Goal: Transaction & Acquisition: Obtain resource

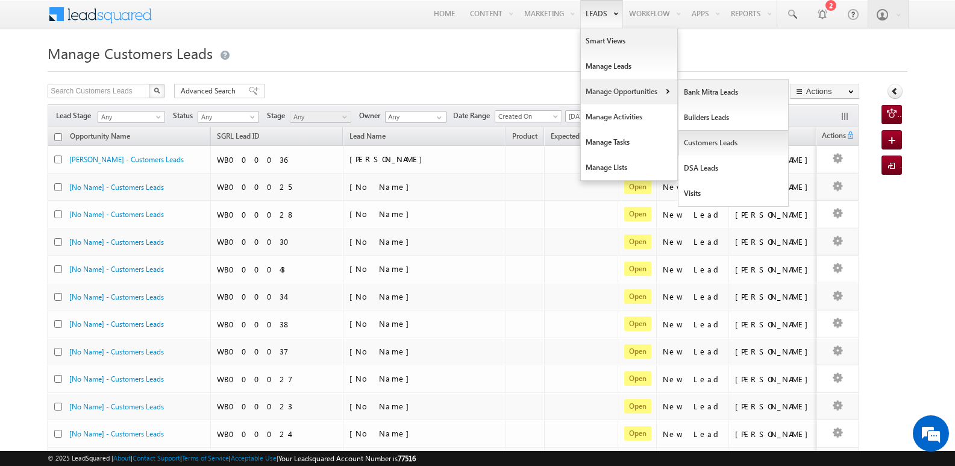
click at [716, 144] on link "Customers Leads" at bounding box center [734, 142] width 110 height 25
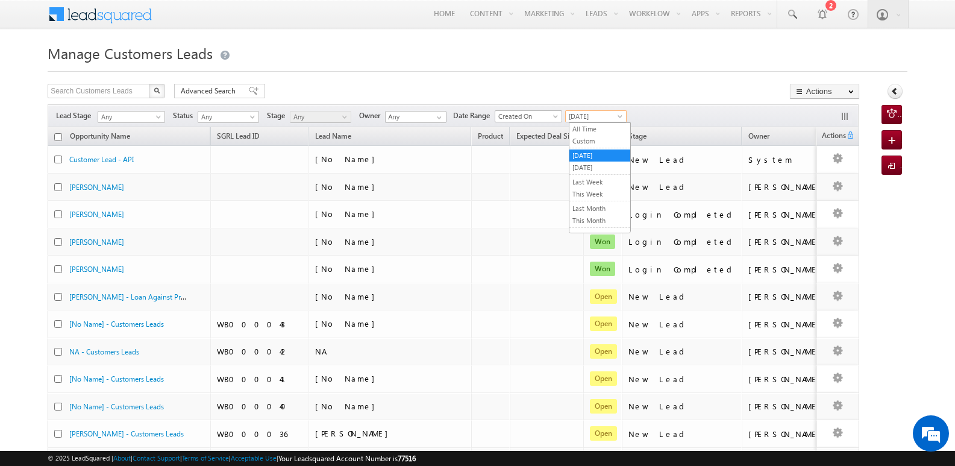
click at [587, 114] on span "[DATE]" at bounding box center [594, 116] width 57 height 11
click at [591, 168] on link "[DATE]" at bounding box center [600, 167] width 61 height 11
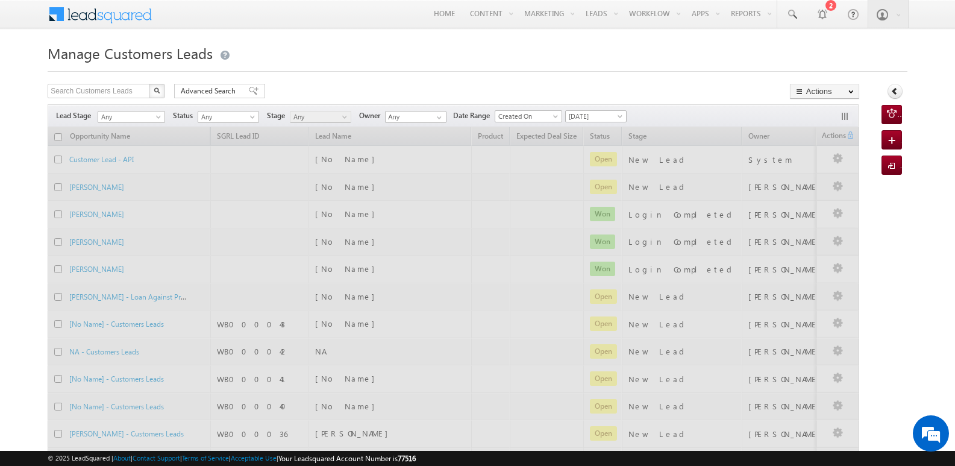
click at [645, 80] on div "Manage Customers Leads Search Customers Leads X 1791 results found Advanced Sea…" at bounding box center [478, 469] width 860 height 858
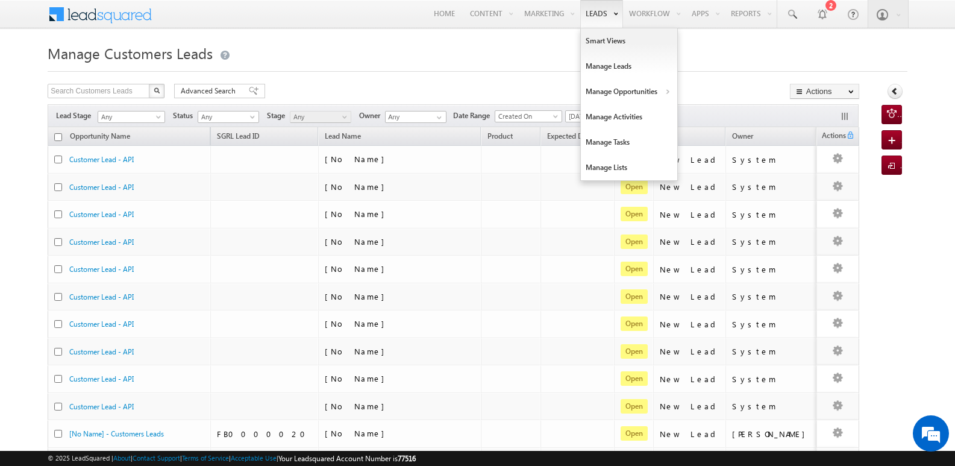
click at [594, 16] on link "Leads" at bounding box center [602, 14] width 43 height 28
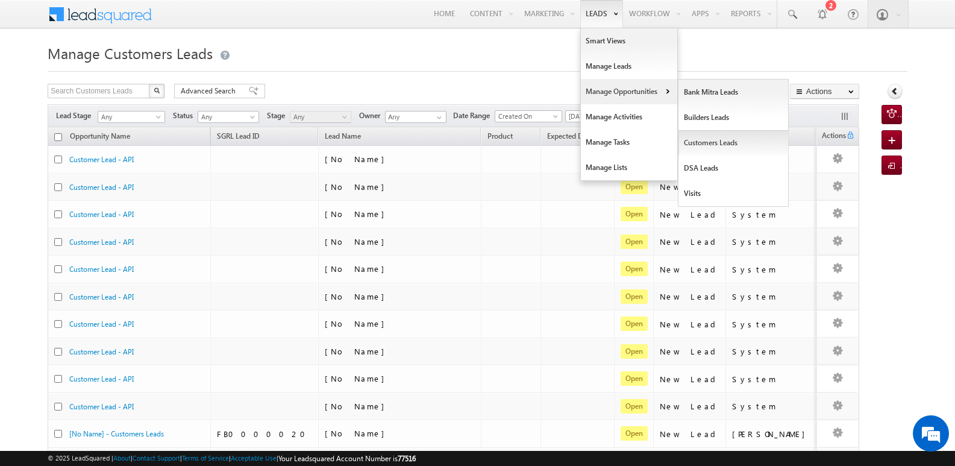
click at [699, 147] on link "Customers Leads" at bounding box center [734, 142] width 110 height 25
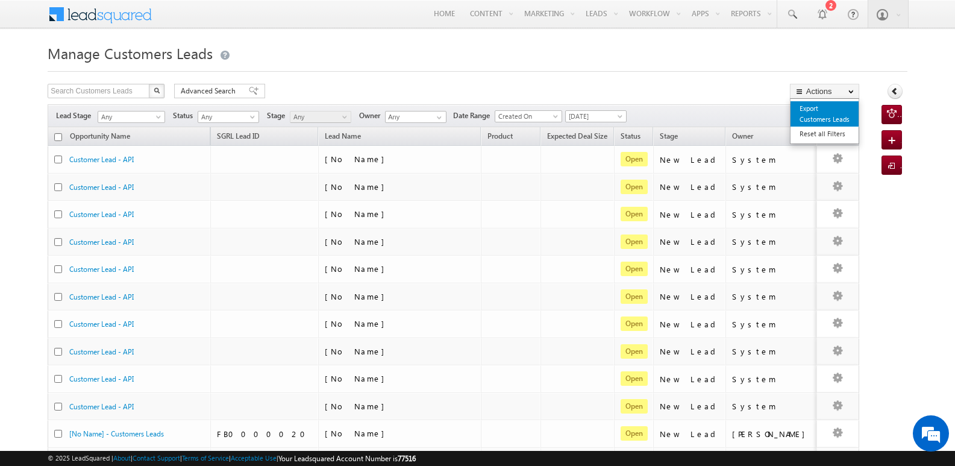
click at [808, 111] on link "Export Customers Leads" at bounding box center [825, 113] width 68 height 25
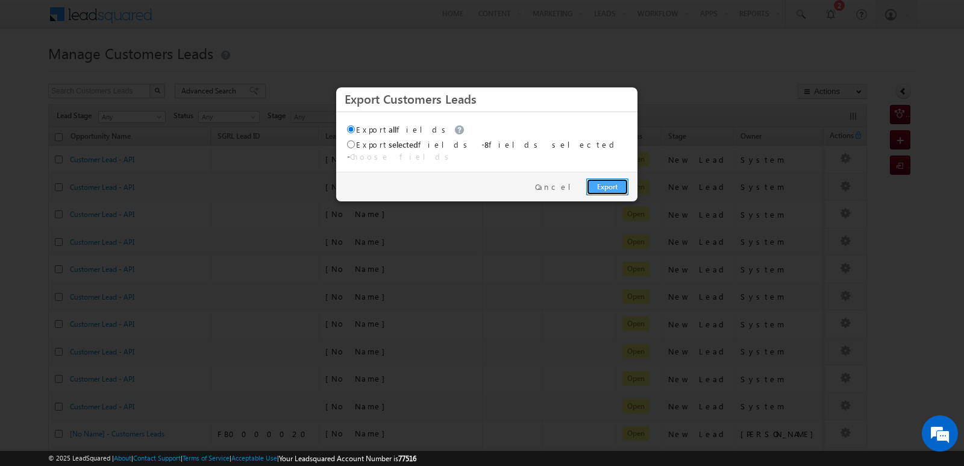
click at [614, 178] on link "Export" at bounding box center [608, 186] width 42 height 17
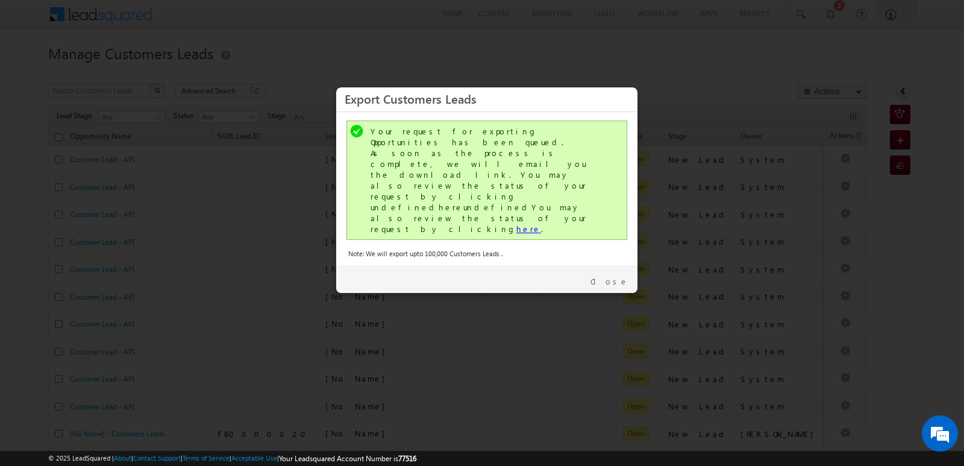
click at [517, 224] on link "here" at bounding box center [529, 229] width 25 height 10
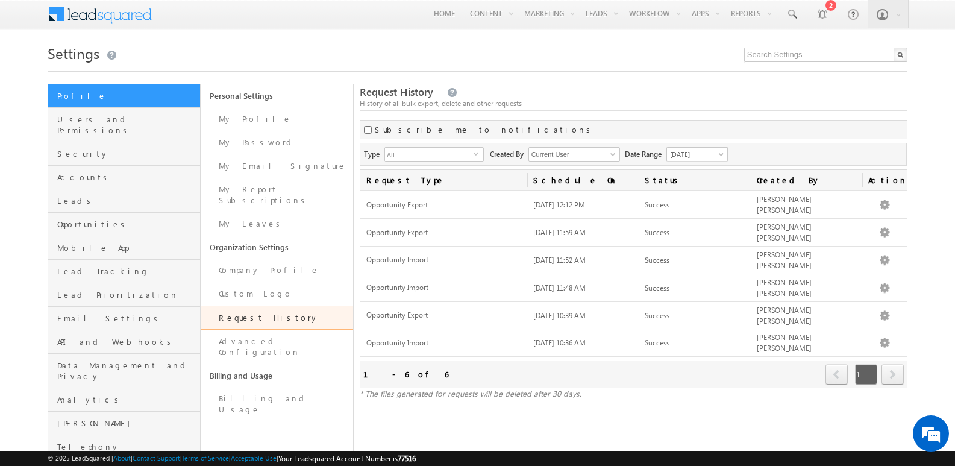
click at [539, 69] on div at bounding box center [478, 68] width 860 height 8
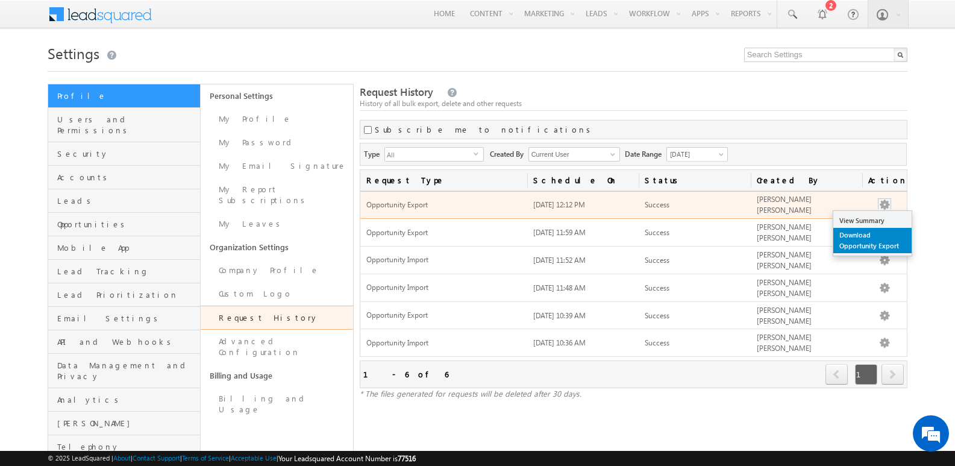
click at [866, 236] on link "Download Opportunity Export" at bounding box center [873, 240] width 78 height 25
